Goal: Task Accomplishment & Management: Manage account settings

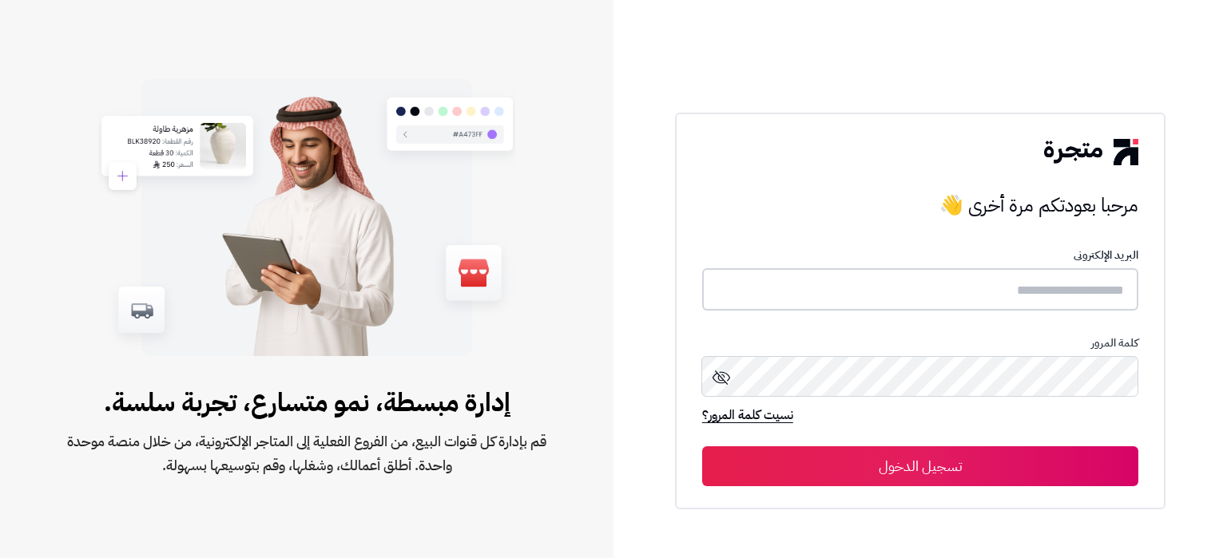
click at [923, 279] on input "text" at bounding box center [920, 289] width 436 height 42
paste input "**********"
type input "**********"
drag, startPoint x: 549, startPoint y: 243, endPoint x: 176, endPoint y: 7, distance: 441.8
click at [176, 7] on div "إدارة مبسطة، نمو متسارع، تجربة سلسة. قم بإدارة كل قنوات البيع، من الفروع الفعلي…" at bounding box center [306, 279] width 613 height 558
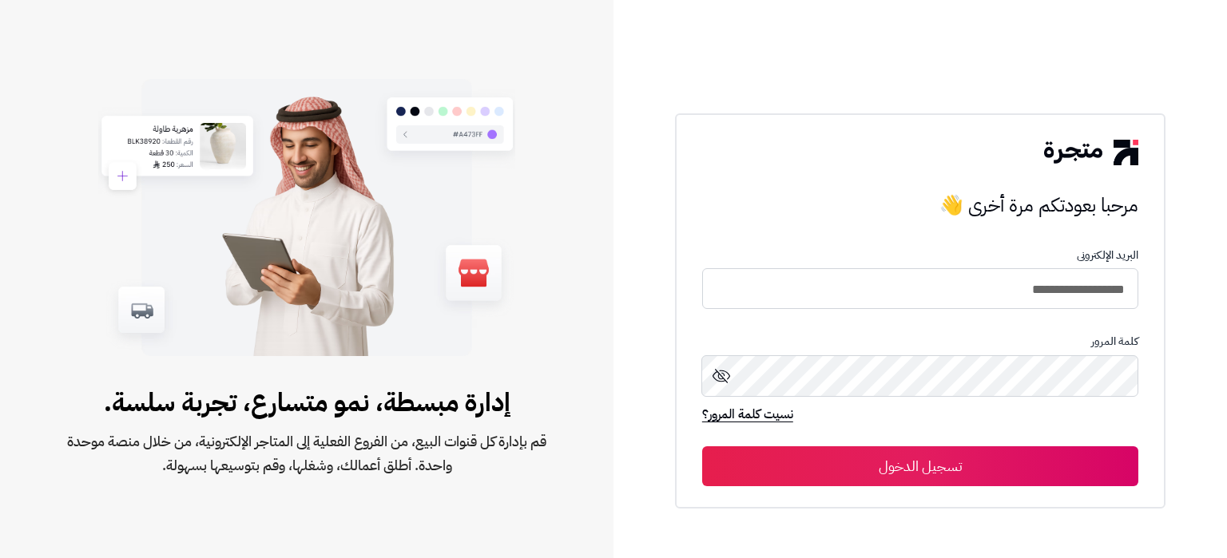
click at [1105, 474] on button "تسجيل الدخول" at bounding box center [920, 466] width 436 height 40
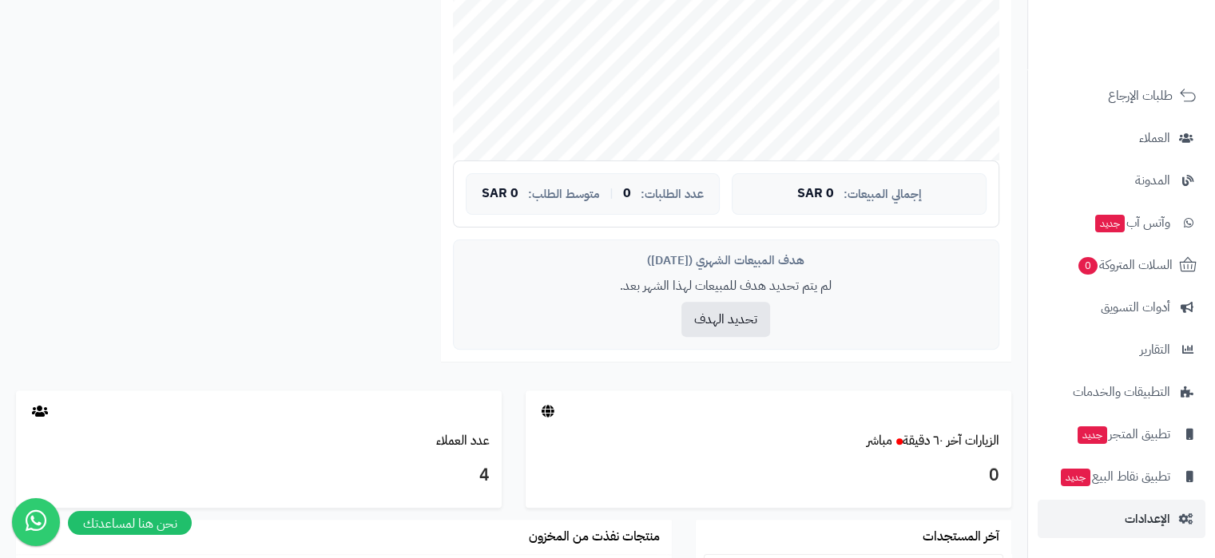
scroll to position [505, 0]
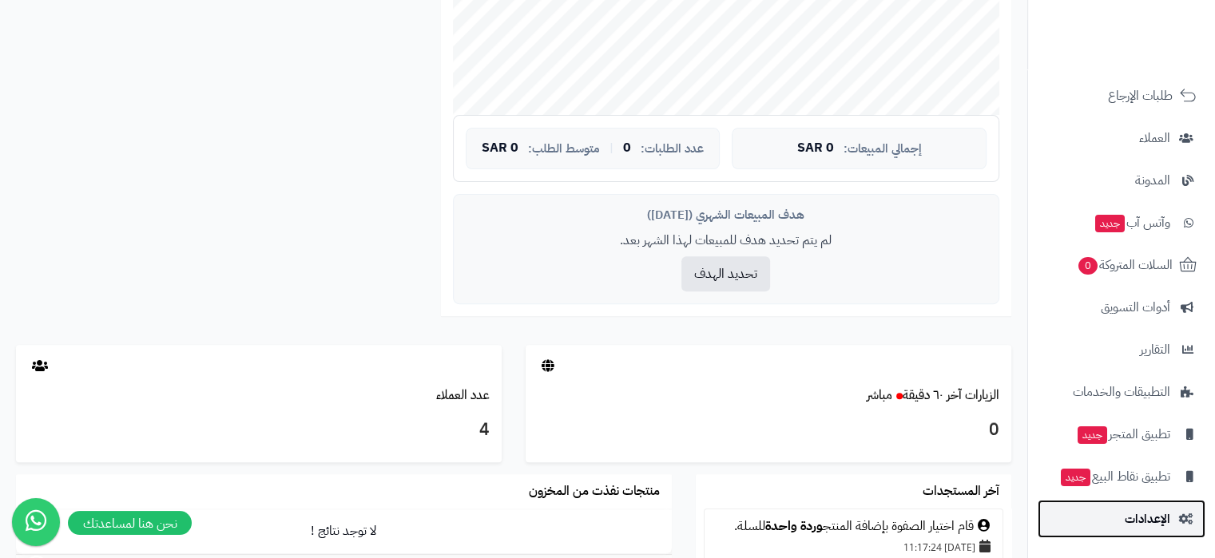
click at [1130, 513] on span "الإعدادات" at bounding box center [1147, 519] width 46 height 22
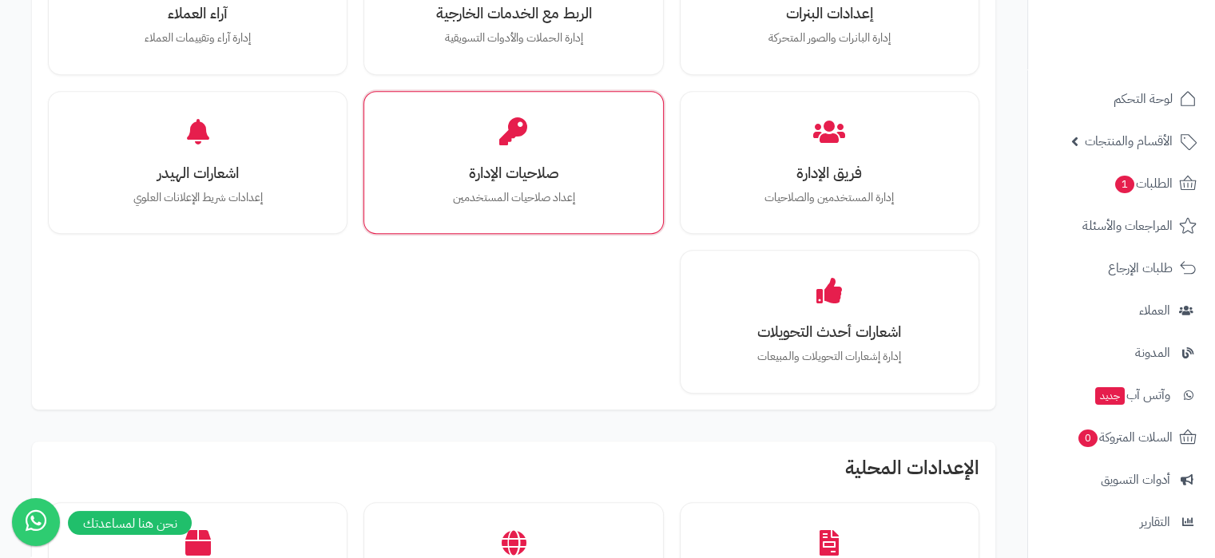
scroll to position [610, 0]
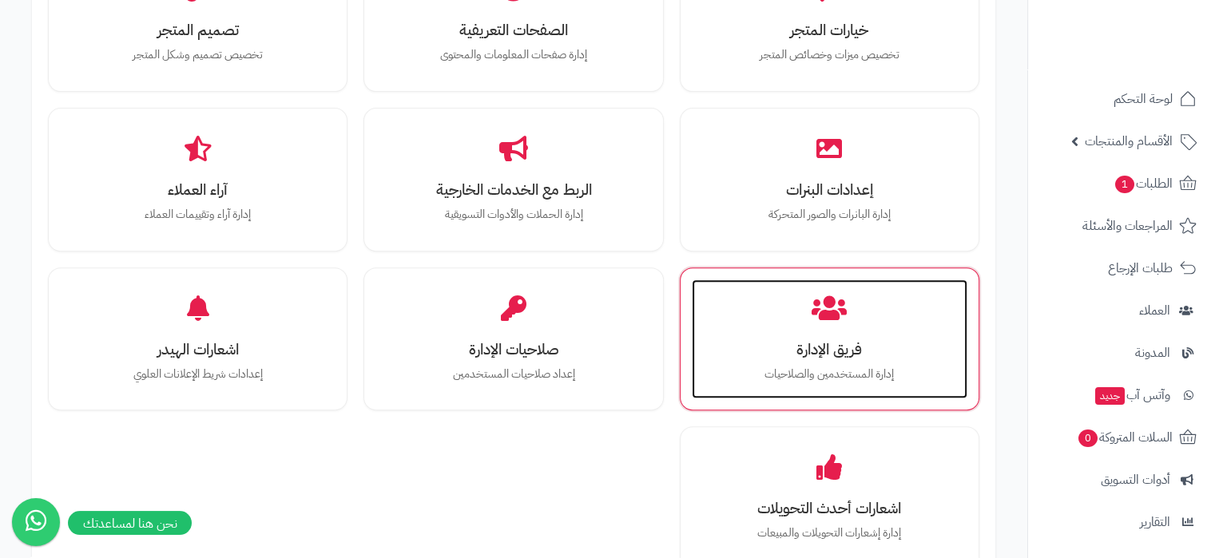
click at [744, 337] on div "فريق الإدارة إدارة المستخدمين والصلاحيات" at bounding box center [830, 339] width 276 height 120
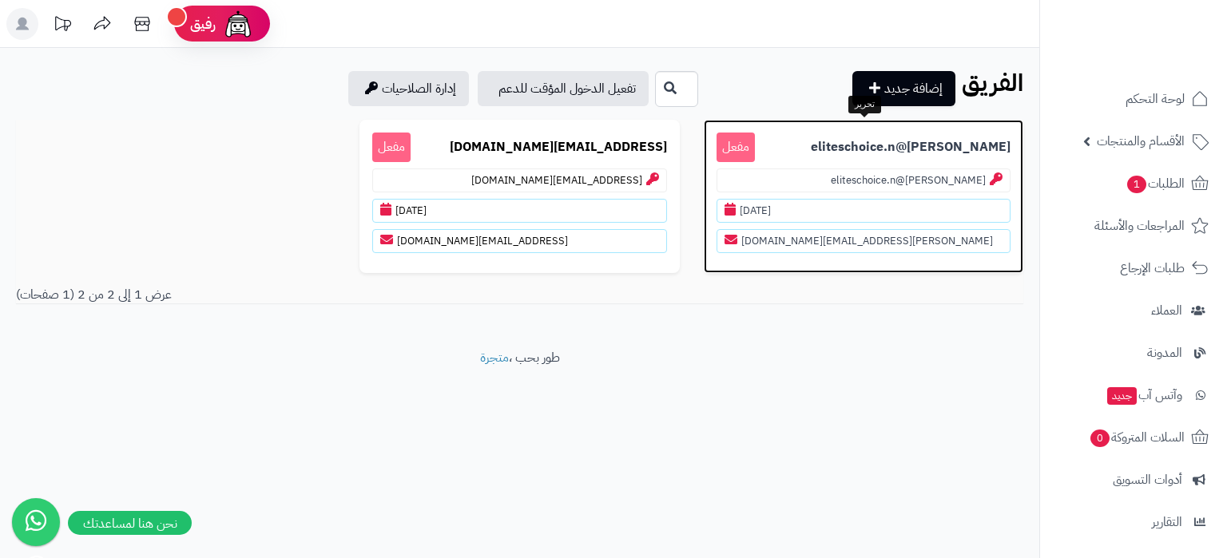
click at [893, 144] on b "najla@eliteschoice.n" at bounding box center [911, 147] width 200 height 18
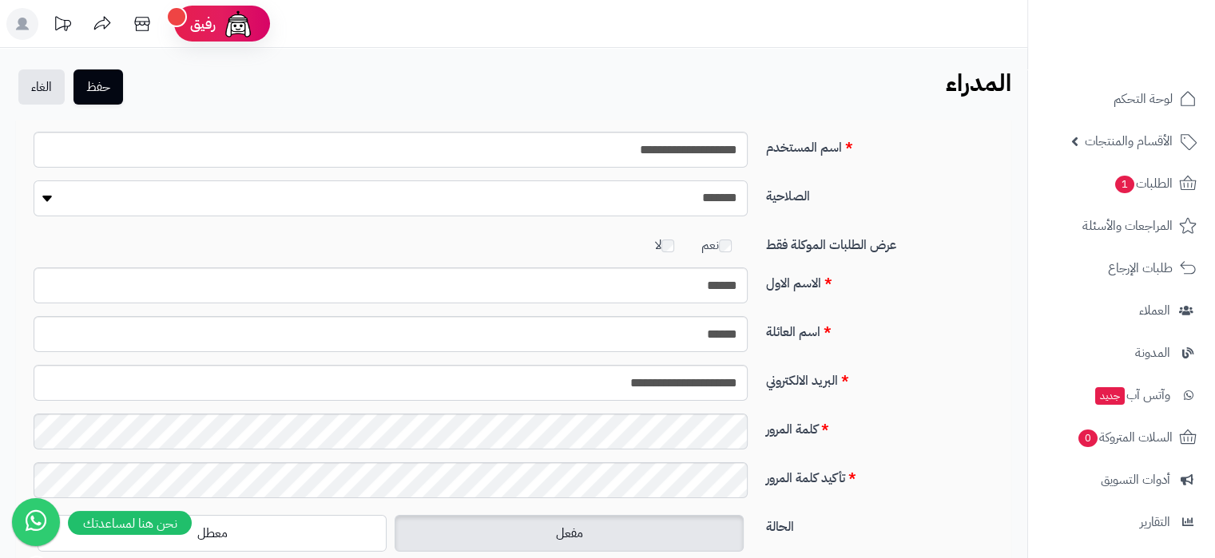
click at [493, 212] on select "**********" at bounding box center [391, 198] width 714 height 36
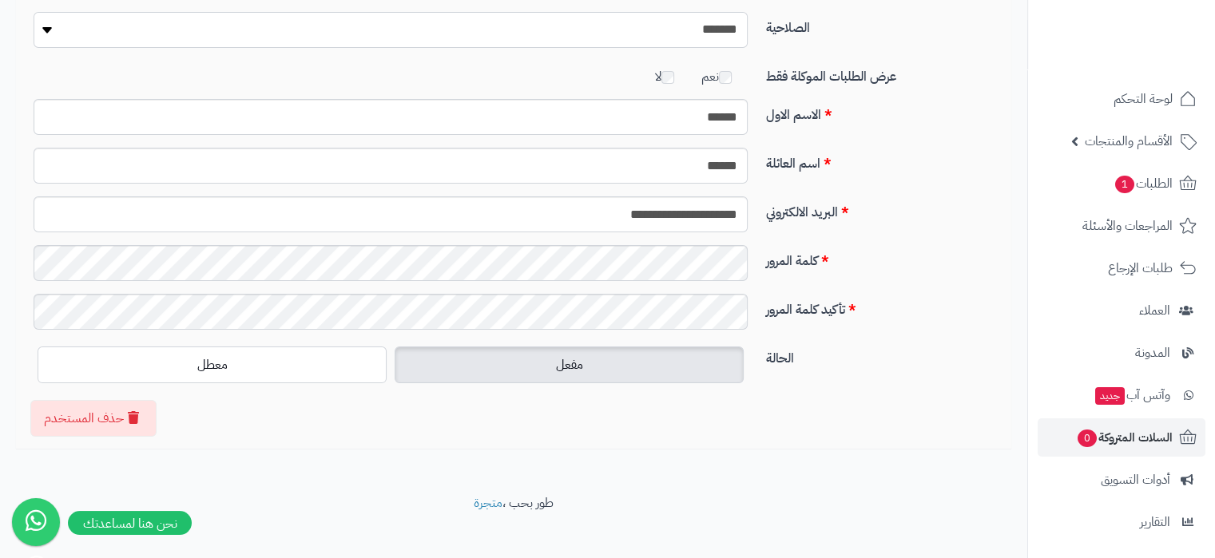
scroll to position [172, 0]
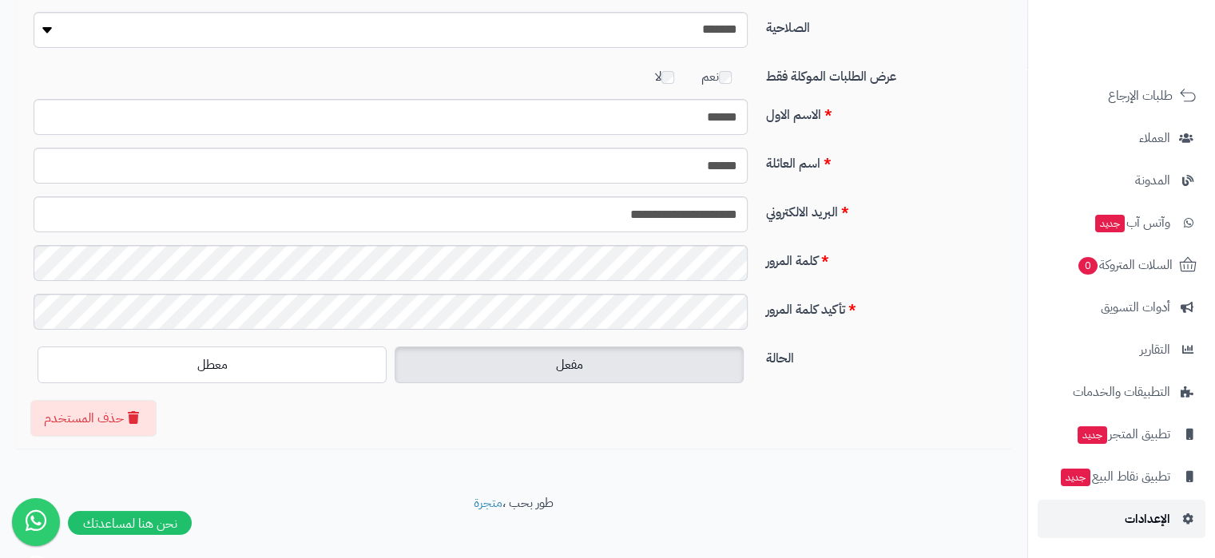
click at [1140, 514] on span "الإعدادات" at bounding box center [1147, 519] width 46 height 22
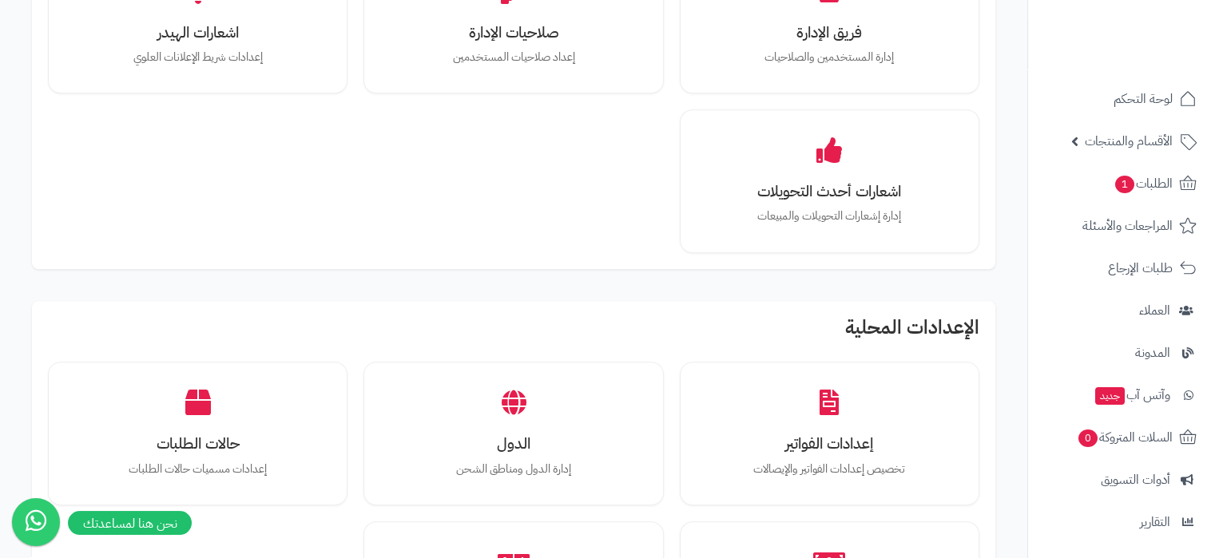
scroll to position [930, 0]
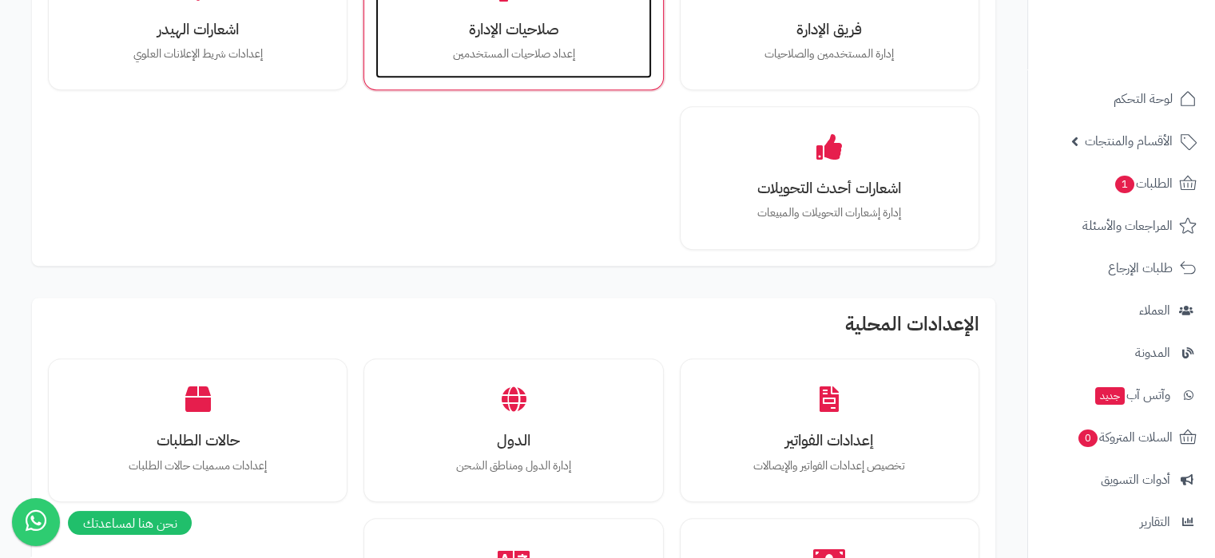
click at [545, 69] on div "صلاحيات الإدارة إعداد صلاحيات المستخدمين" at bounding box center [513, 19] width 276 height 120
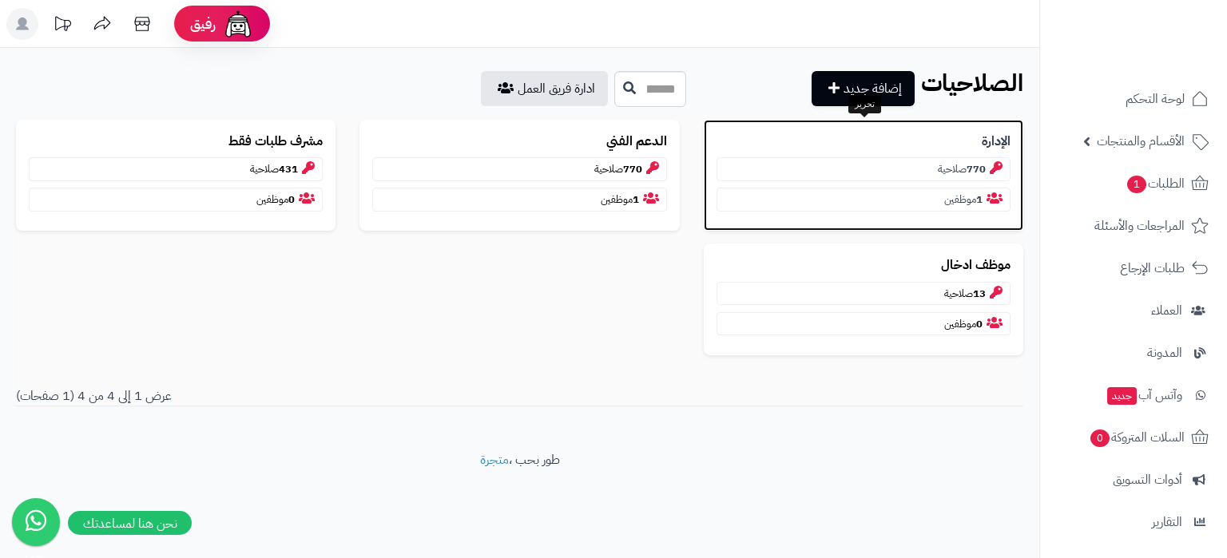
click at [898, 138] on p "الإدارة" at bounding box center [863, 142] width 294 height 18
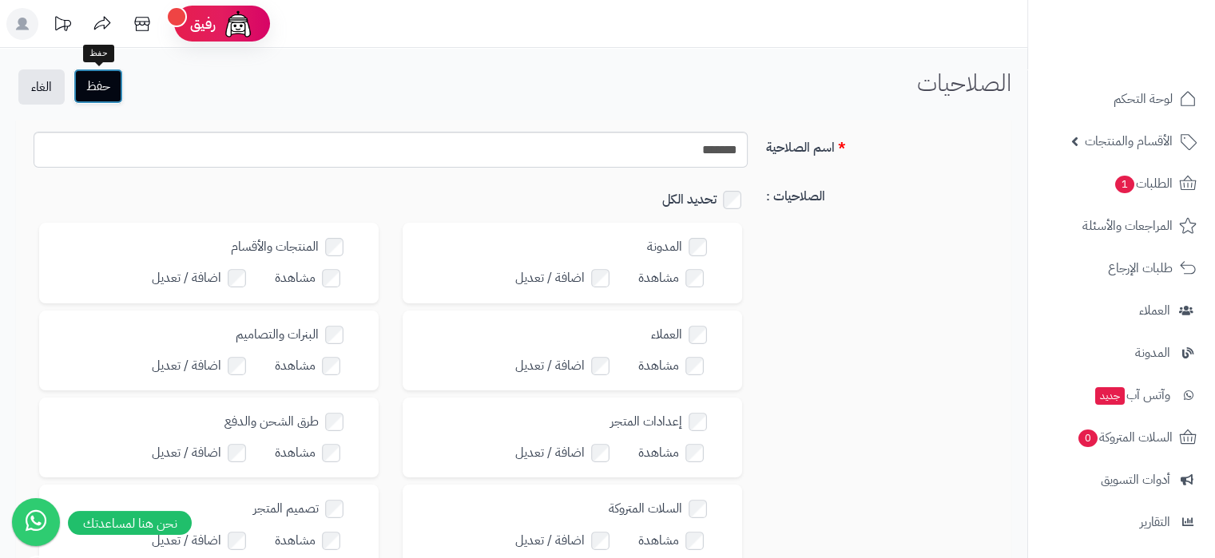
click at [97, 89] on button "حفظ" at bounding box center [98, 86] width 50 height 35
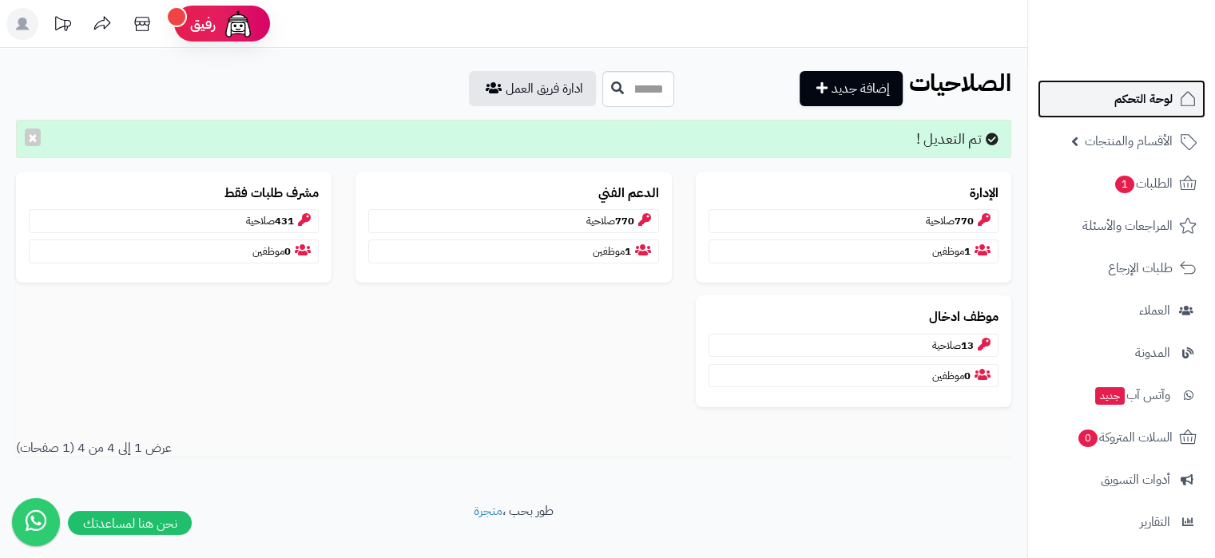
click at [1148, 101] on span "لوحة التحكم" at bounding box center [1143, 99] width 58 height 22
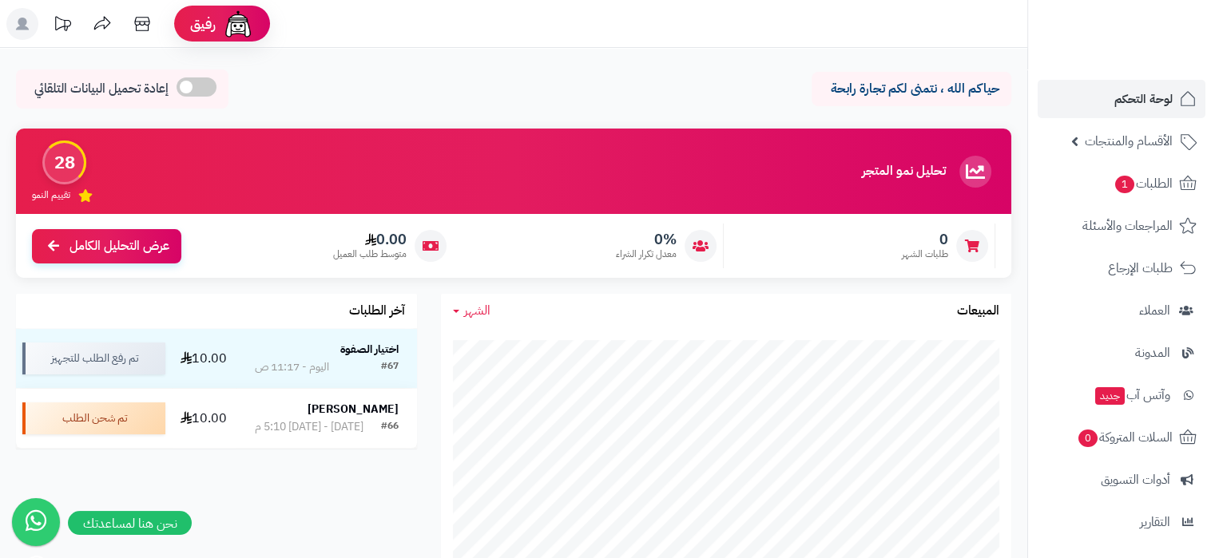
click at [475, 95] on div "حياكم الله ، نتمنى لكم تجارة رابحة إعادة تحميل البيانات التلقائي" at bounding box center [513, 92] width 995 height 47
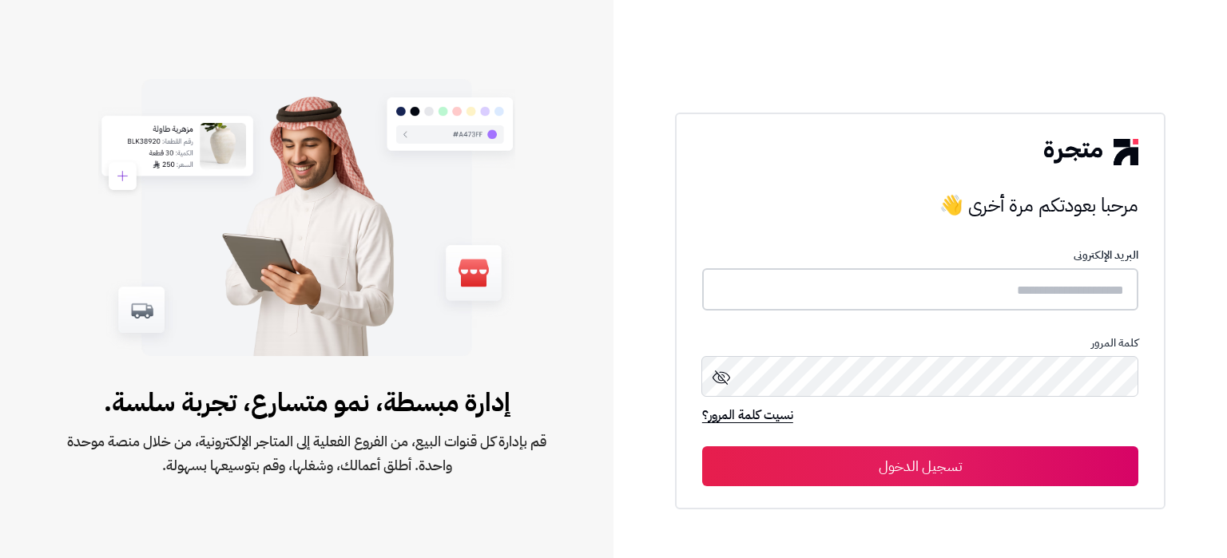
click at [980, 270] on input "text" at bounding box center [920, 289] width 436 height 42
paste input "**********"
type input "**********"
click at [1101, 462] on button "تسجيل الدخول" at bounding box center [920, 466] width 436 height 40
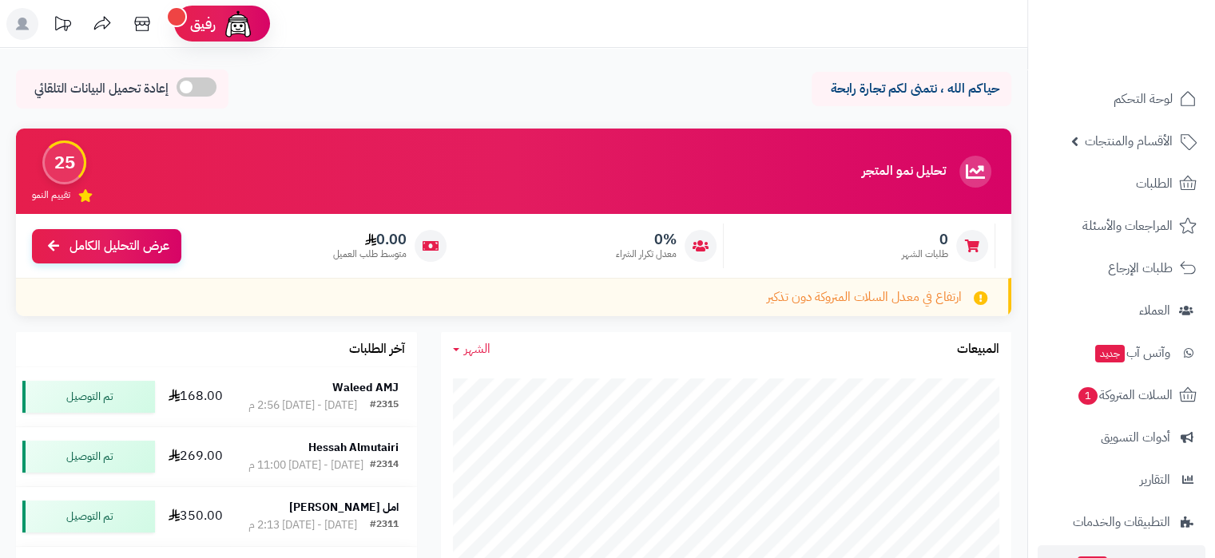
scroll to position [130, 0]
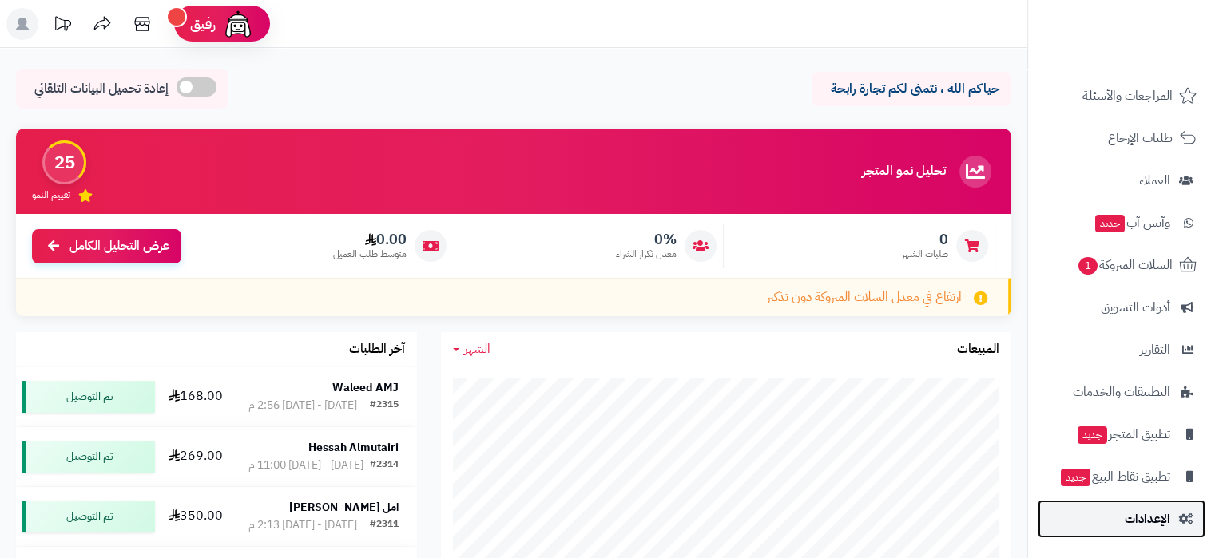
click at [1129, 518] on span "الإعدادات" at bounding box center [1147, 519] width 46 height 22
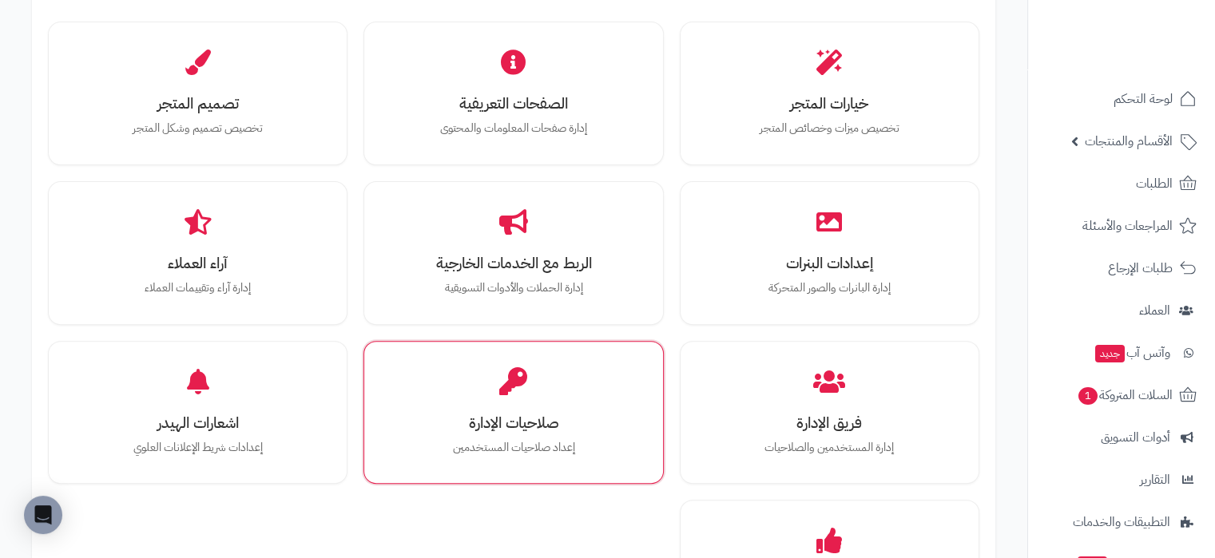
scroll to position [594, 0]
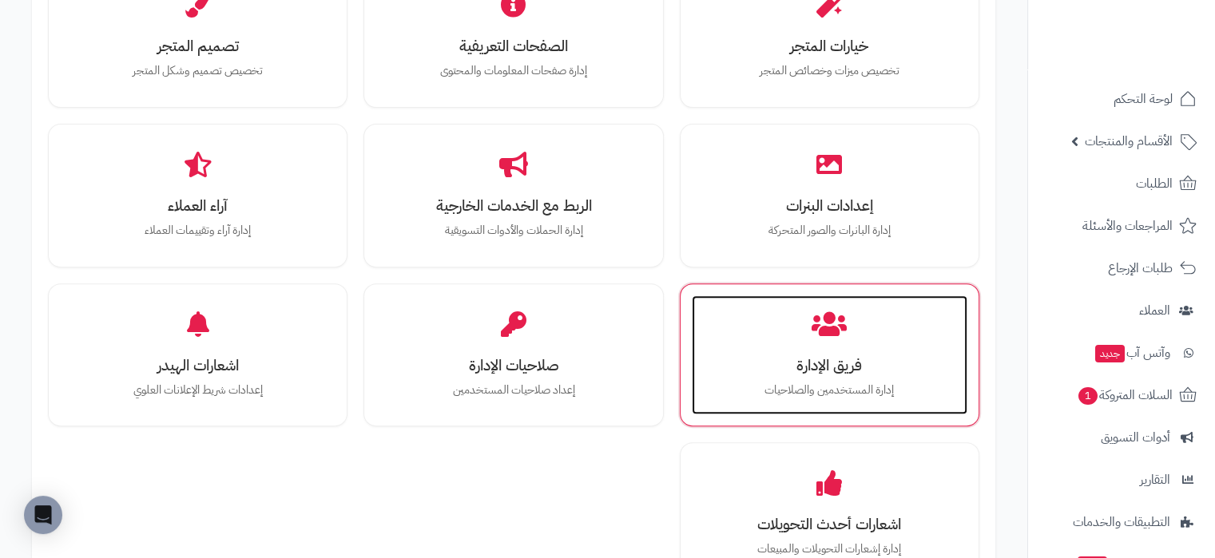
click at [771, 359] on h3 "فريق الإدارة" at bounding box center [830, 365] width 244 height 17
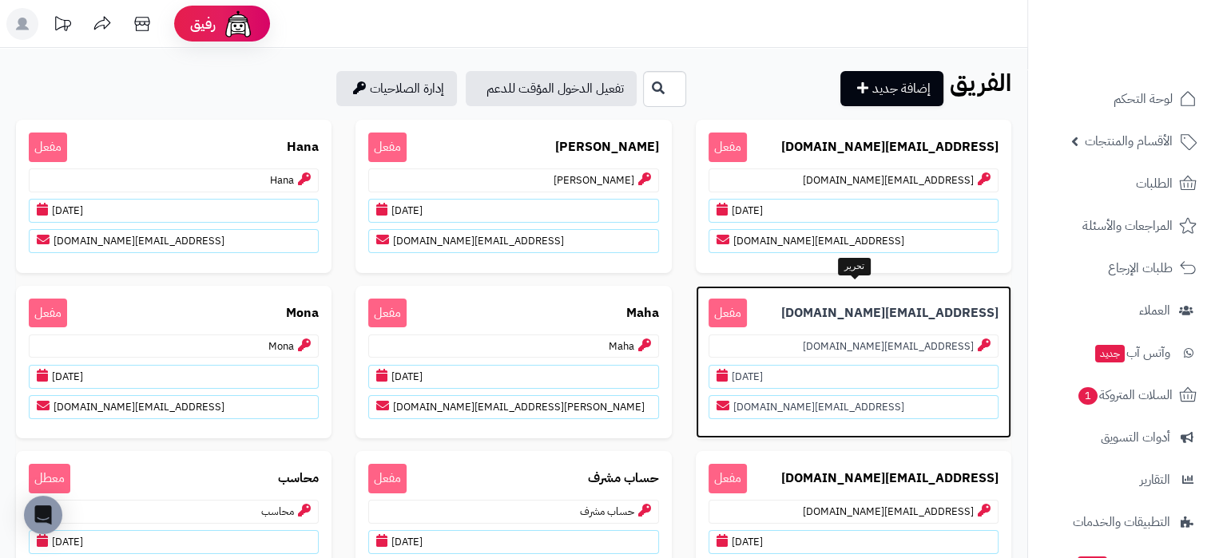
click at [889, 309] on b "[EMAIL_ADDRESS][DOMAIN_NAME]" at bounding box center [889, 313] width 217 height 18
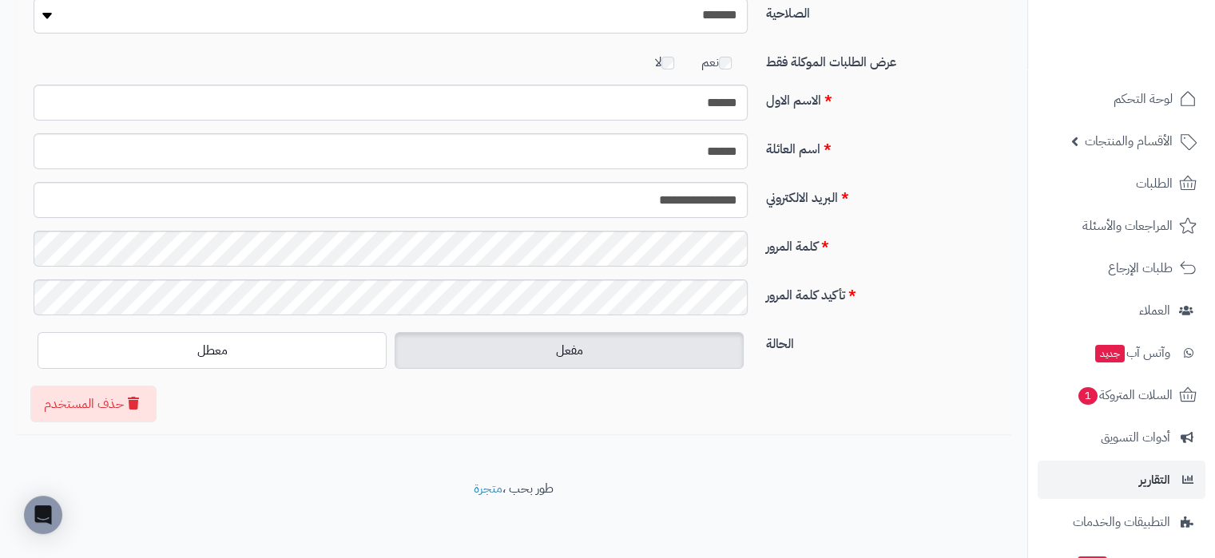
scroll to position [130, 0]
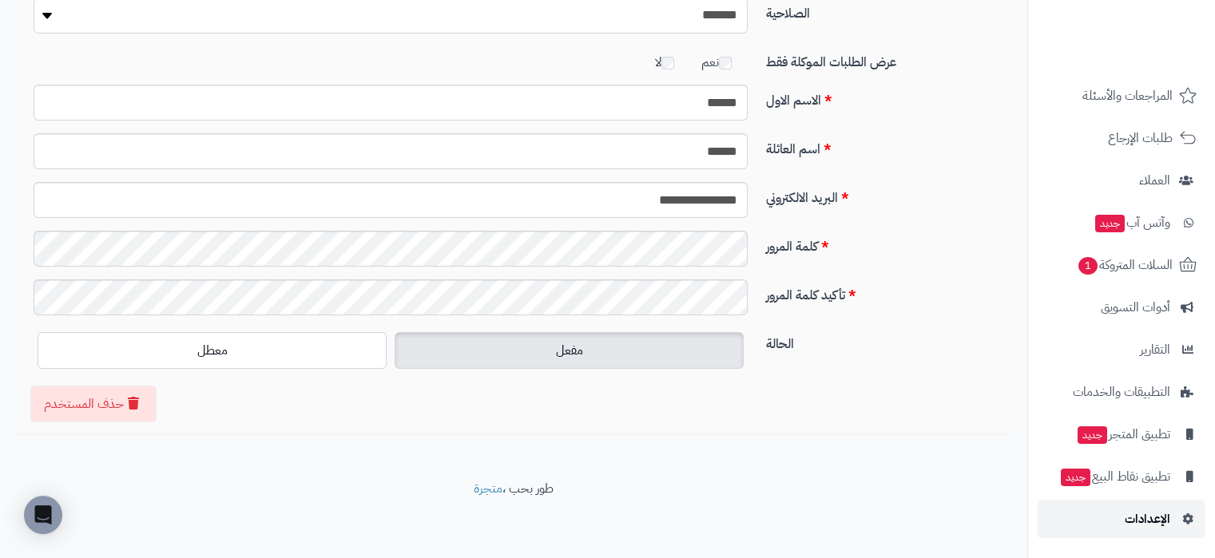
click at [1116, 505] on link "الإعدادات" at bounding box center [1121, 519] width 168 height 38
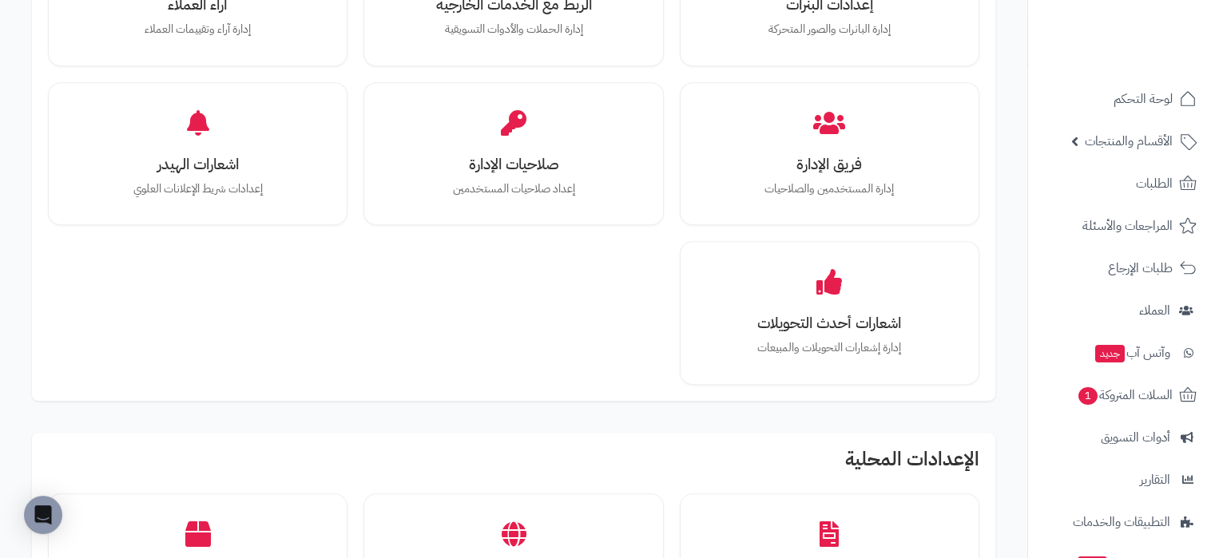
scroll to position [795, 0]
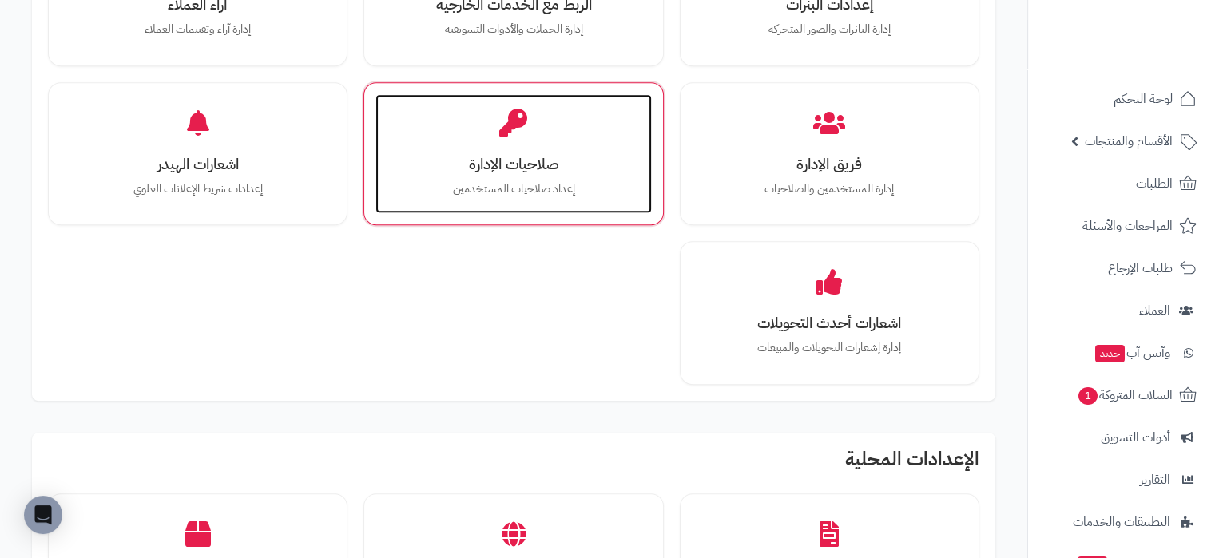
click at [569, 171] on div "صلاحيات الإدارة إعداد صلاحيات المستخدمين" at bounding box center [513, 154] width 276 height 120
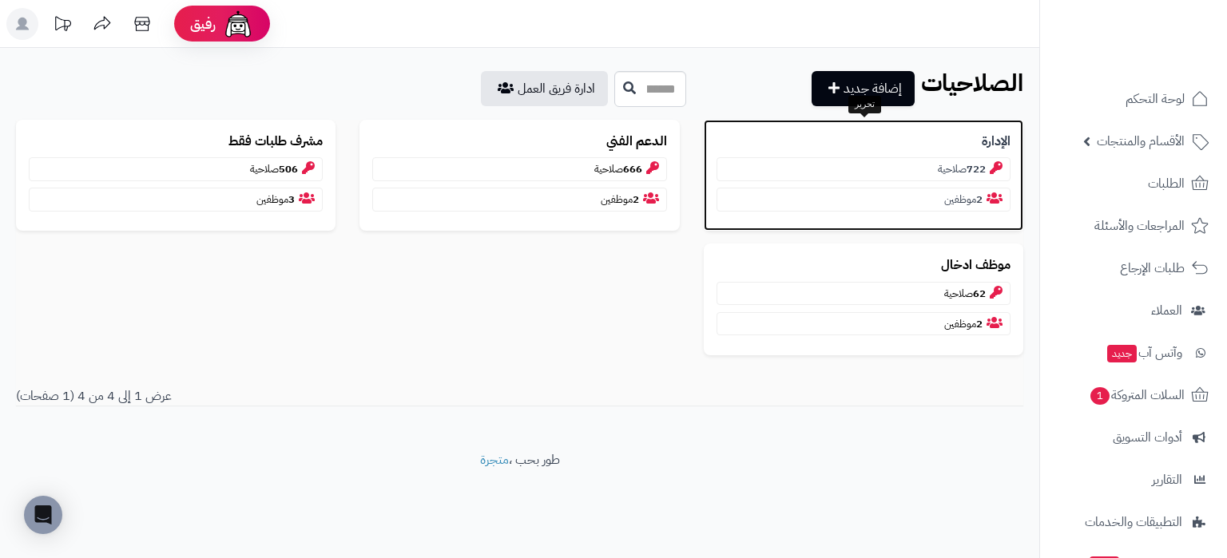
click at [851, 137] on p "الإدارة" at bounding box center [863, 142] width 294 height 18
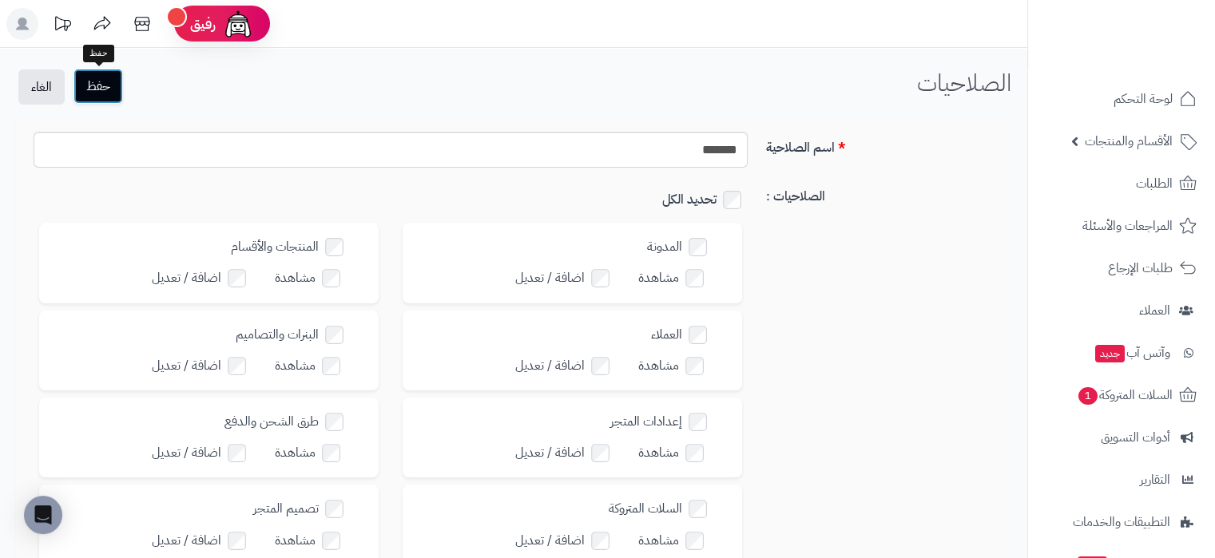
click at [104, 85] on button "حفظ" at bounding box center [98, 86] width 50 height 35
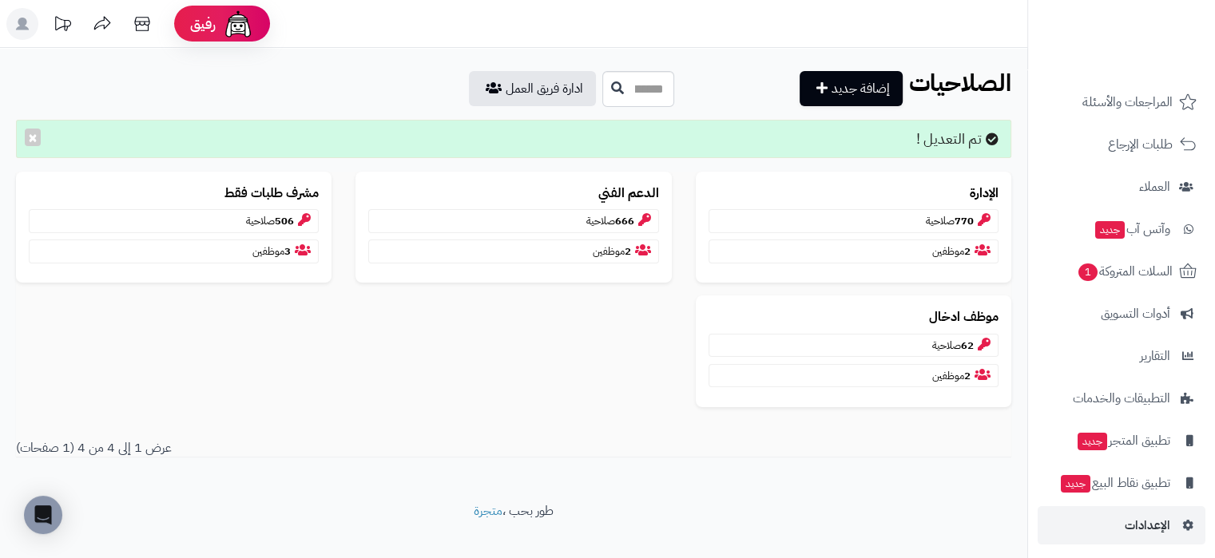
scroll to position [130, 0]
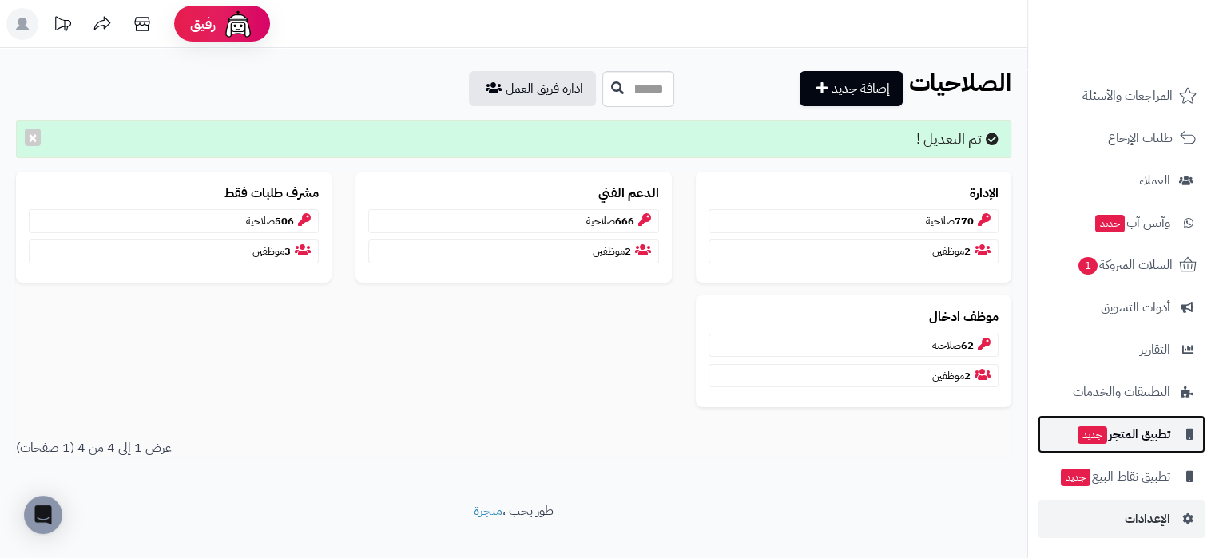
click at [1123, 424] on span "تطبيق المتجر جديد" at bounding box center [1123, 434] width 94 height 22
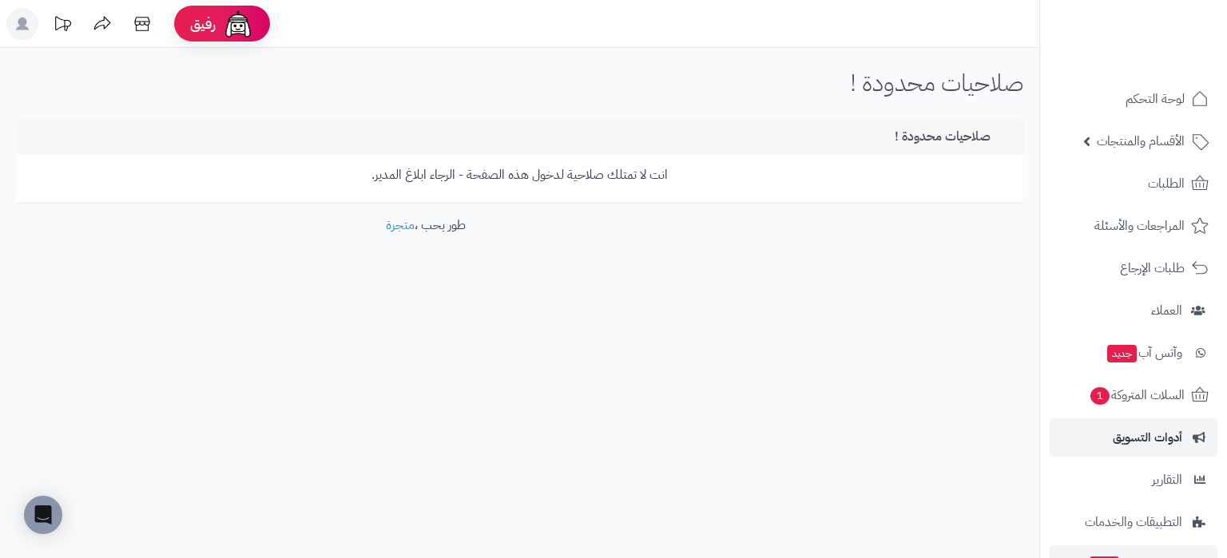
scroll to position [130, 0]
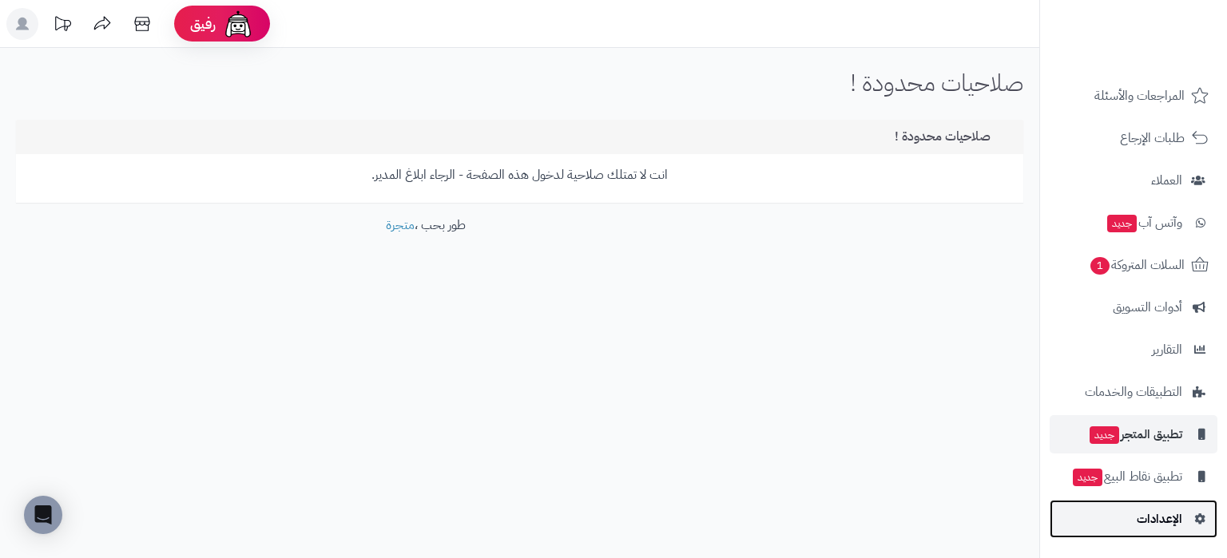
click at [1145, 500] on link "الإعدادات" at bounding box center [1133, 519] width 168 height 38
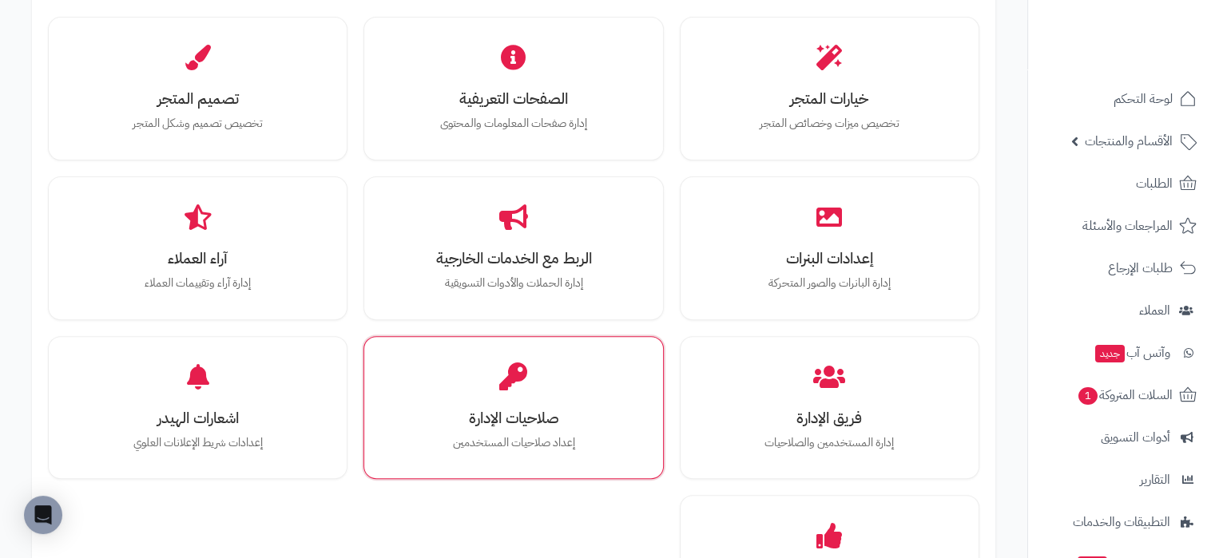
scroll to position [541, 0]
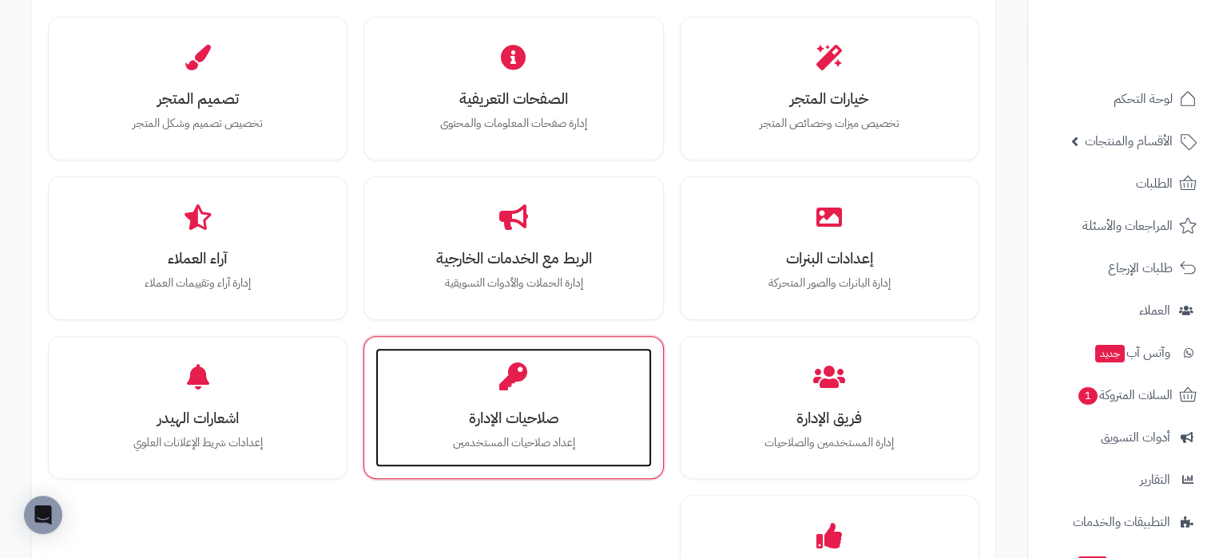
click at [532, 396] on div "صلاحيات الإدارة إعداد صلاحيات المستخدمين" at bounding box center [513, 408] width 276 height 120
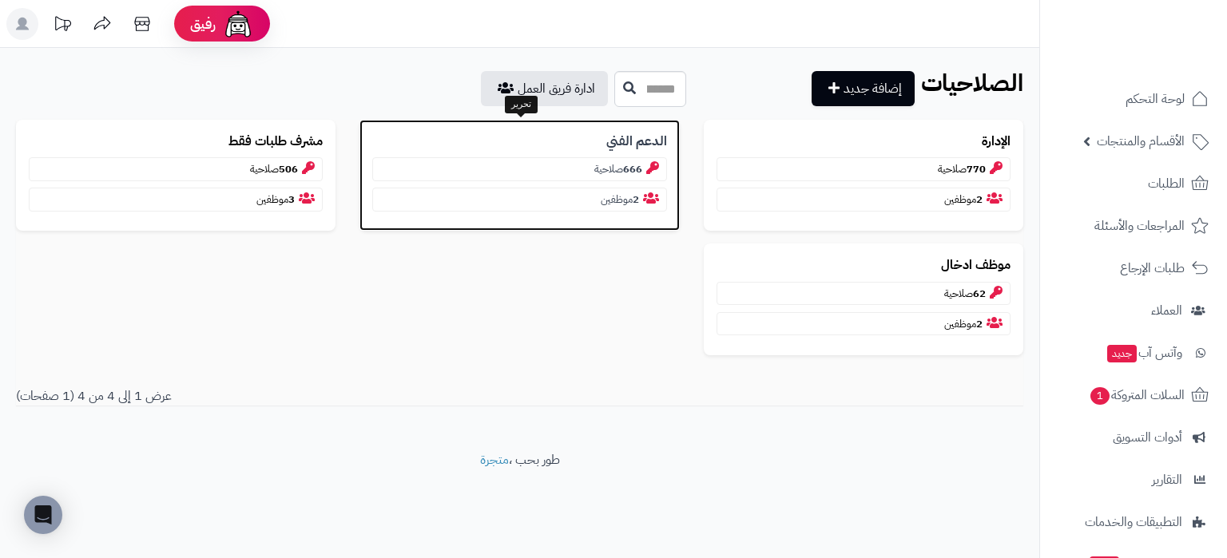
click at [642, 133] on b "الدعم الفني" at bounding box center [636, 142] width 61 height 18
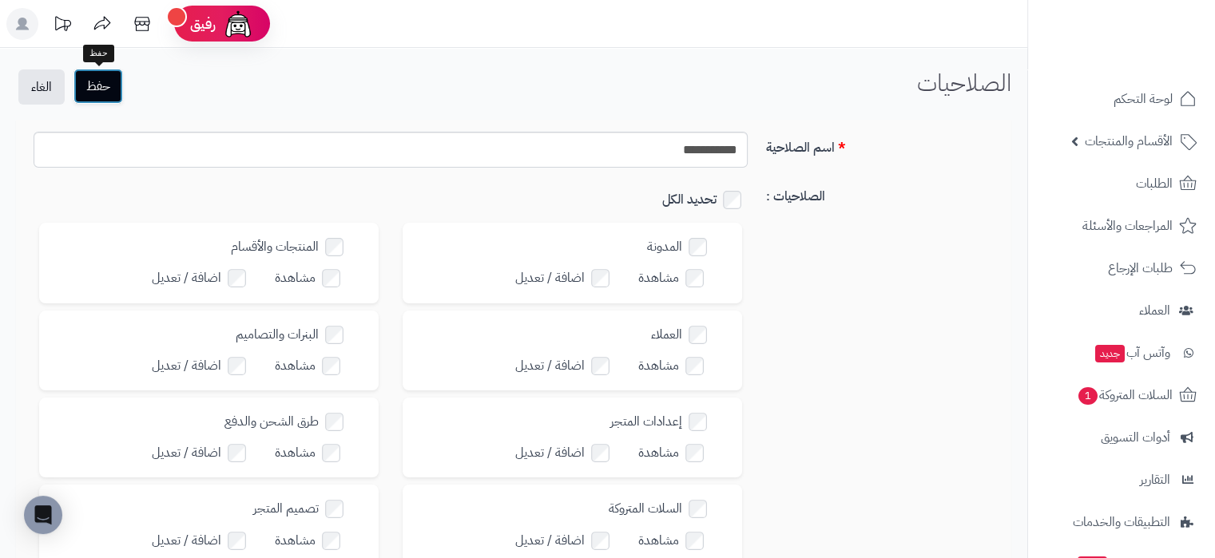
click at [93, 81] on button "حفظ" at bounding box center [98, 86] width 50 height 35
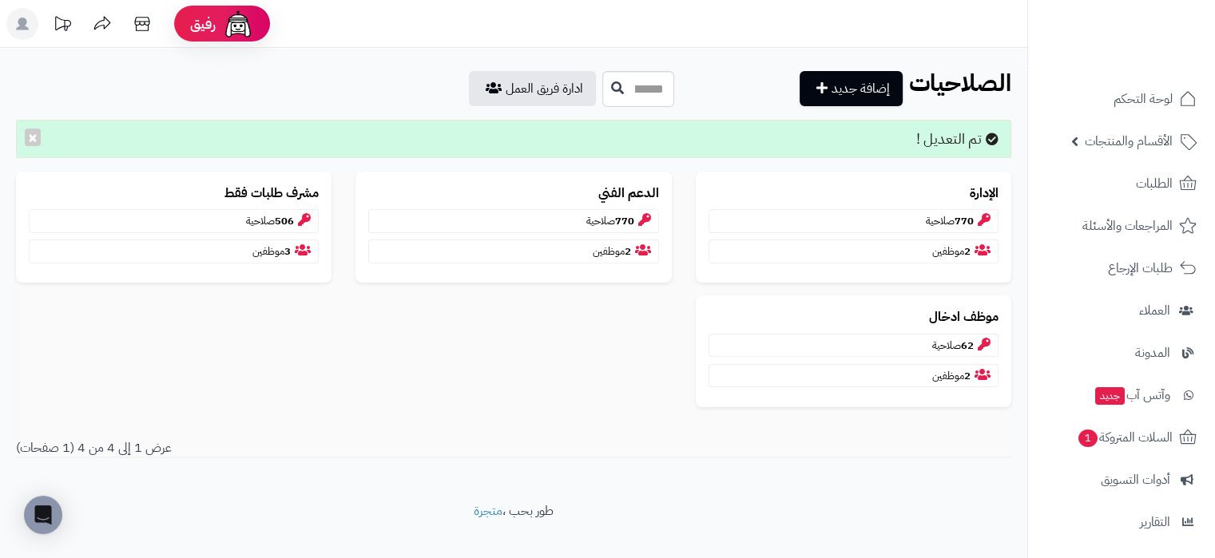
scroll to position [172, 0]
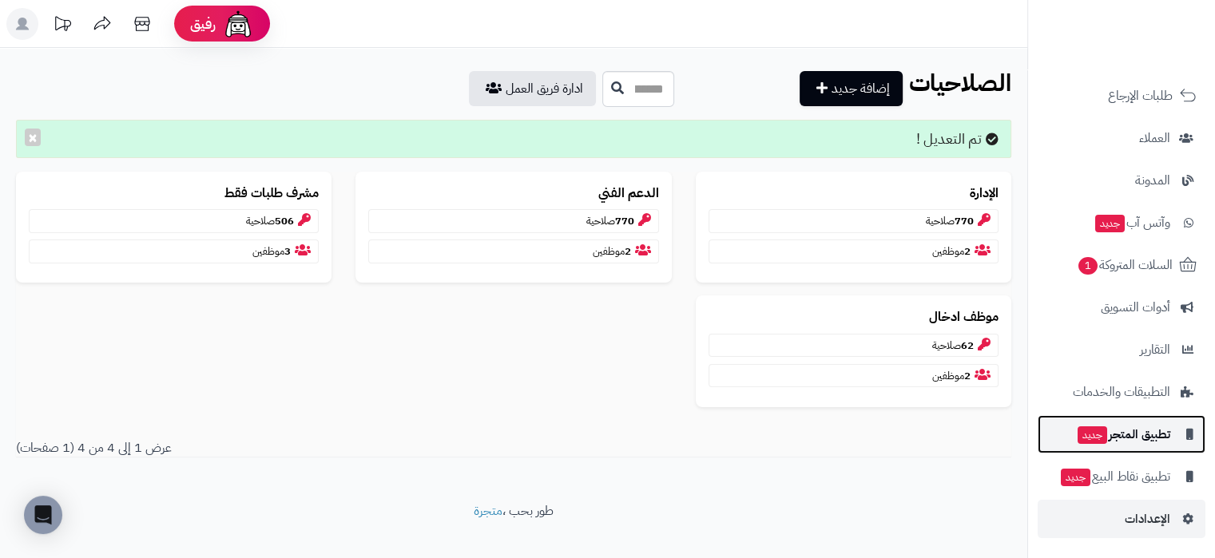
click at [1143, 442] on span "تطبيق المتجر جديد" at bounding box center [1123, 434] width 94 height 22
